Goal: Information Seeking & Learning: Learn about a topic

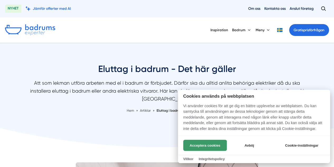
click at [211, 143] on button "Acceptera cookies" at bounding box center [205, 144] width 44 height 11
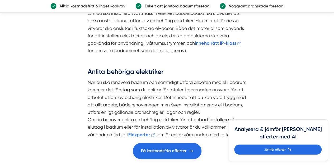
scroll to position [881, 0]
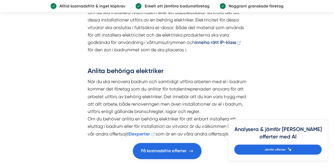
click at [219, 42] on strong "inneha rätt IP-klass" at bounding box center [215, 42] width 41 height 6
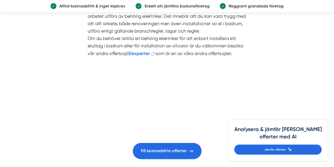
scroll to position [991, 0]
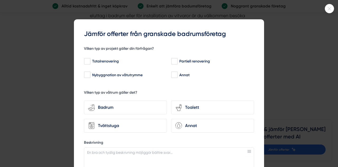
click at [332, 8] on icon at bounding box center [329, 8] width 9 height 3
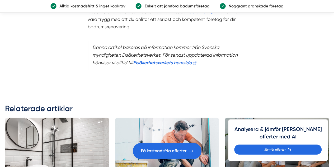
scroll to position [1300, 0]
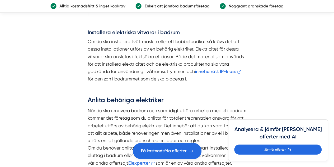
scroll to position [853, 0]
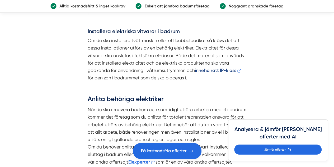
click at [219, 72] on strong "inneha rätt IP-klass" at bounding box center [215, 70] width 41 height 6
